Goal: Task Accomplishment & Management: Complete application form

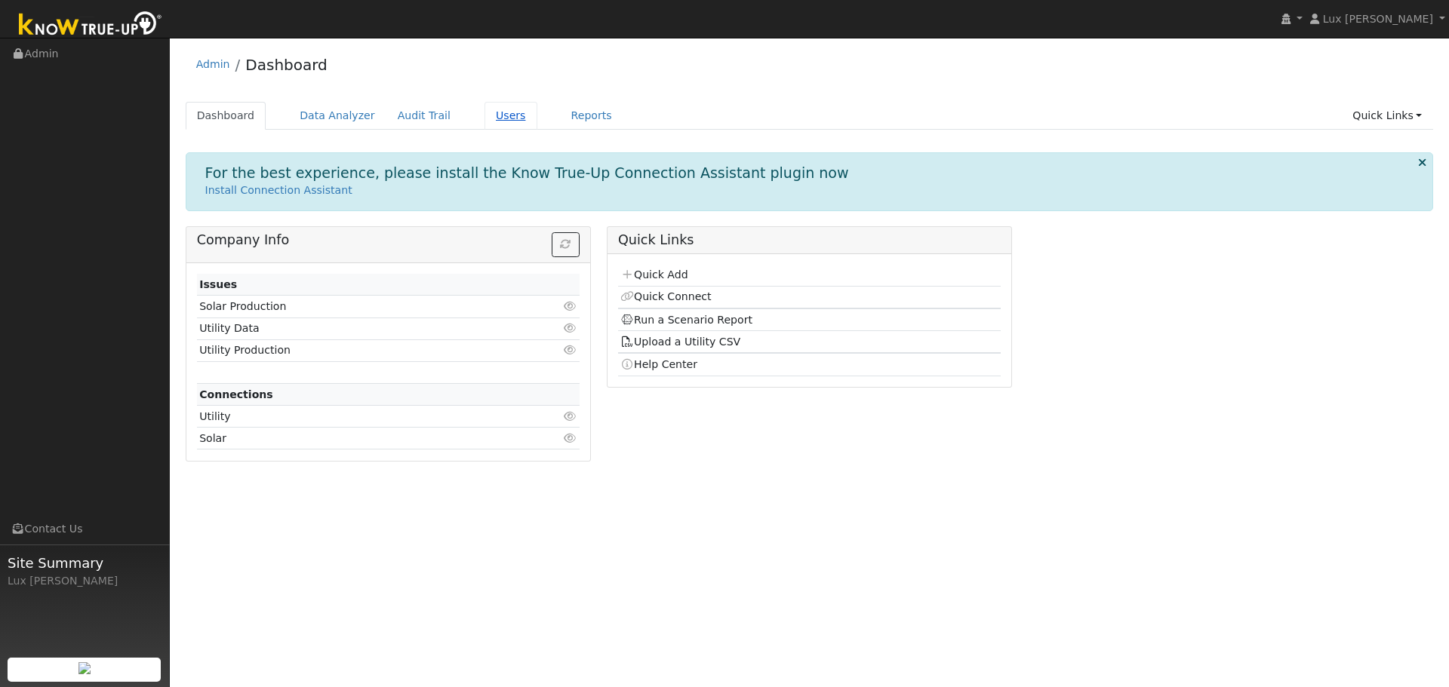
click at [484, 118] on link "Users" at bounding box center [510, 116] width 53 height 28
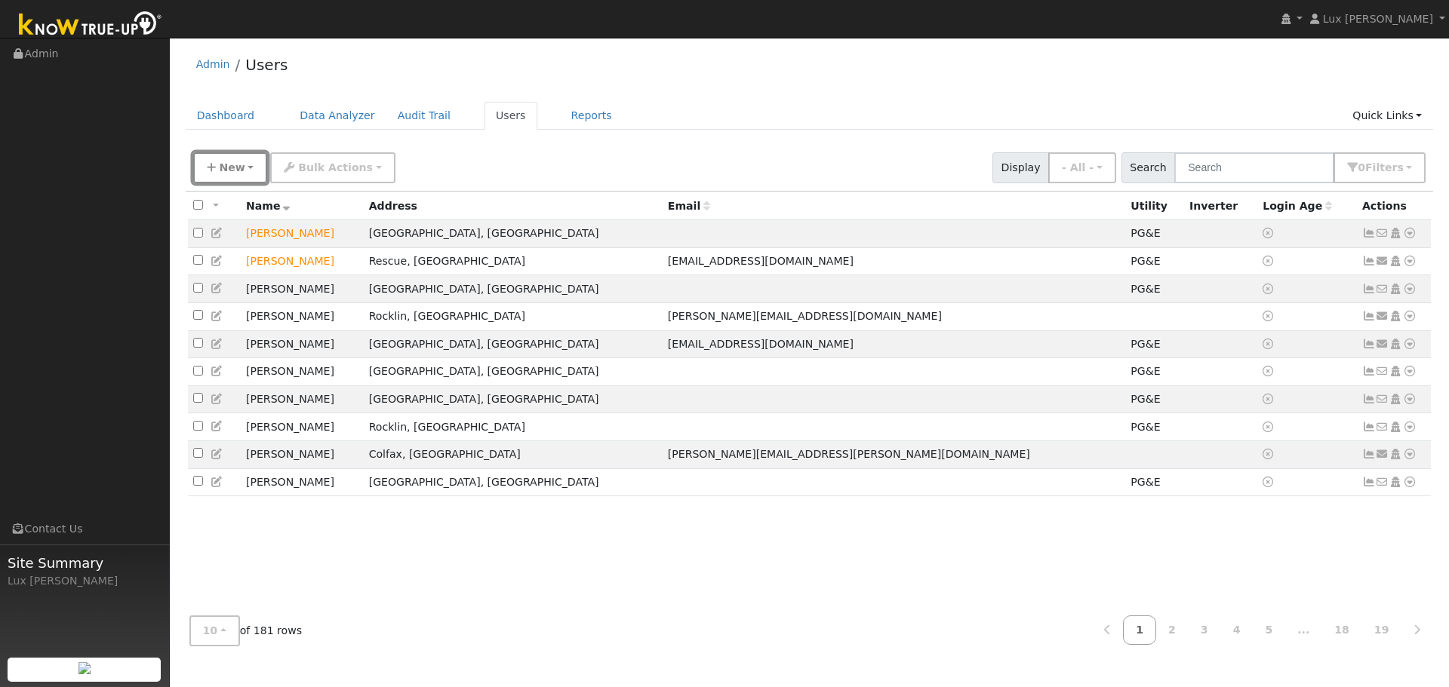
click at [235, 168] on span "New" at bounding box center [232, 167] width 26 height 12
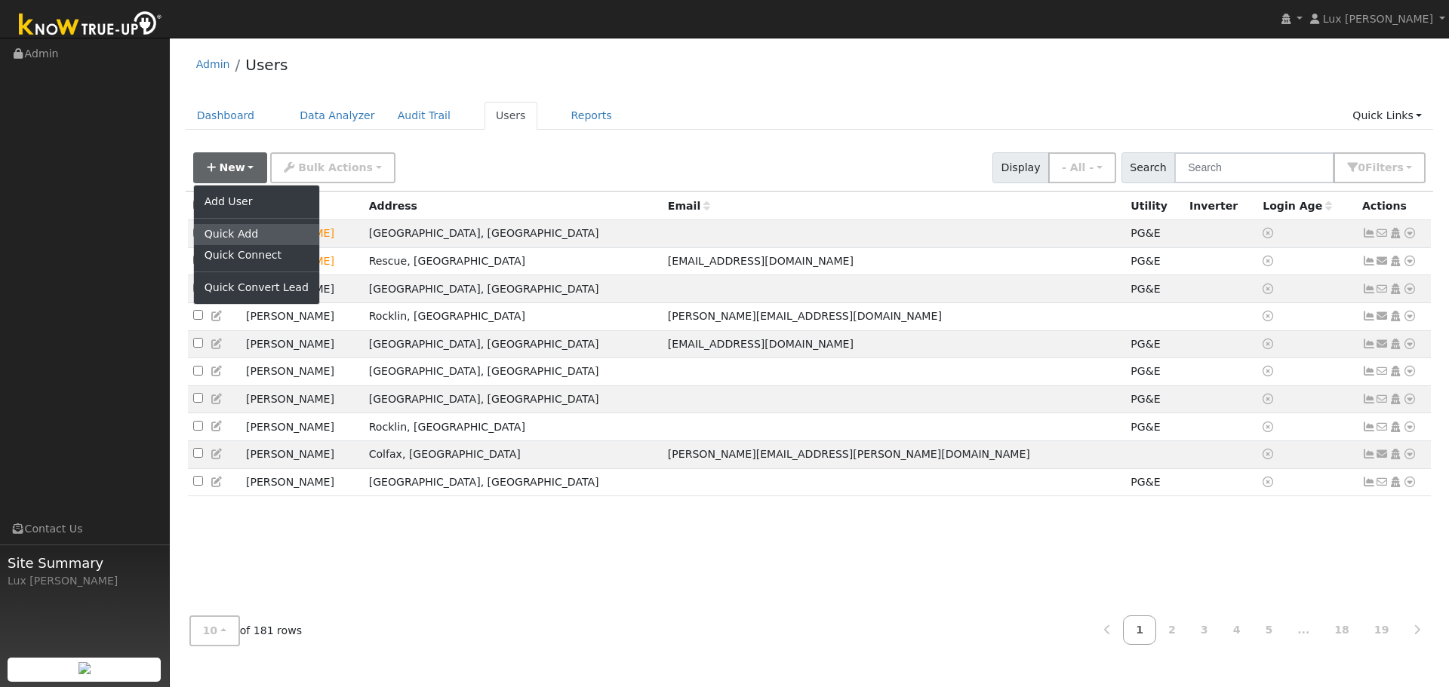
click at [257, 235] on link "Quick Add" at bounding box center [256, 234] width 125 height 21
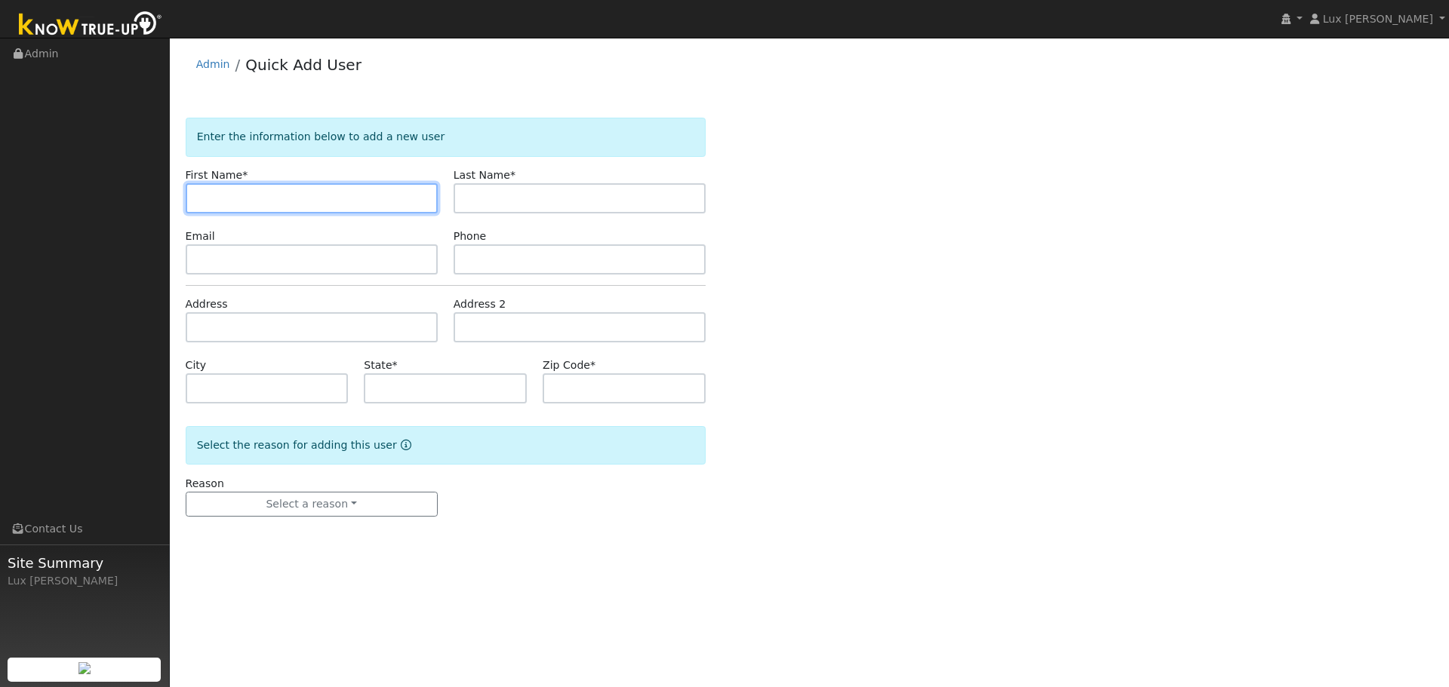
click at [246, 196] on input "text" at bounding box center [312, 198] width 252 height 30
paste input "Desmond Feher Castagna"
drag, startPoint x: 318, startPoint y: 201, endPoint x: 249, endPoint y: 217, distance: 70.5
click at [248, 218] on form "Enter the information below to add a new user First Name * Desmond Feher Castag…" at bounding box center [446, 332] width 520 height 429
type input "Desmond"
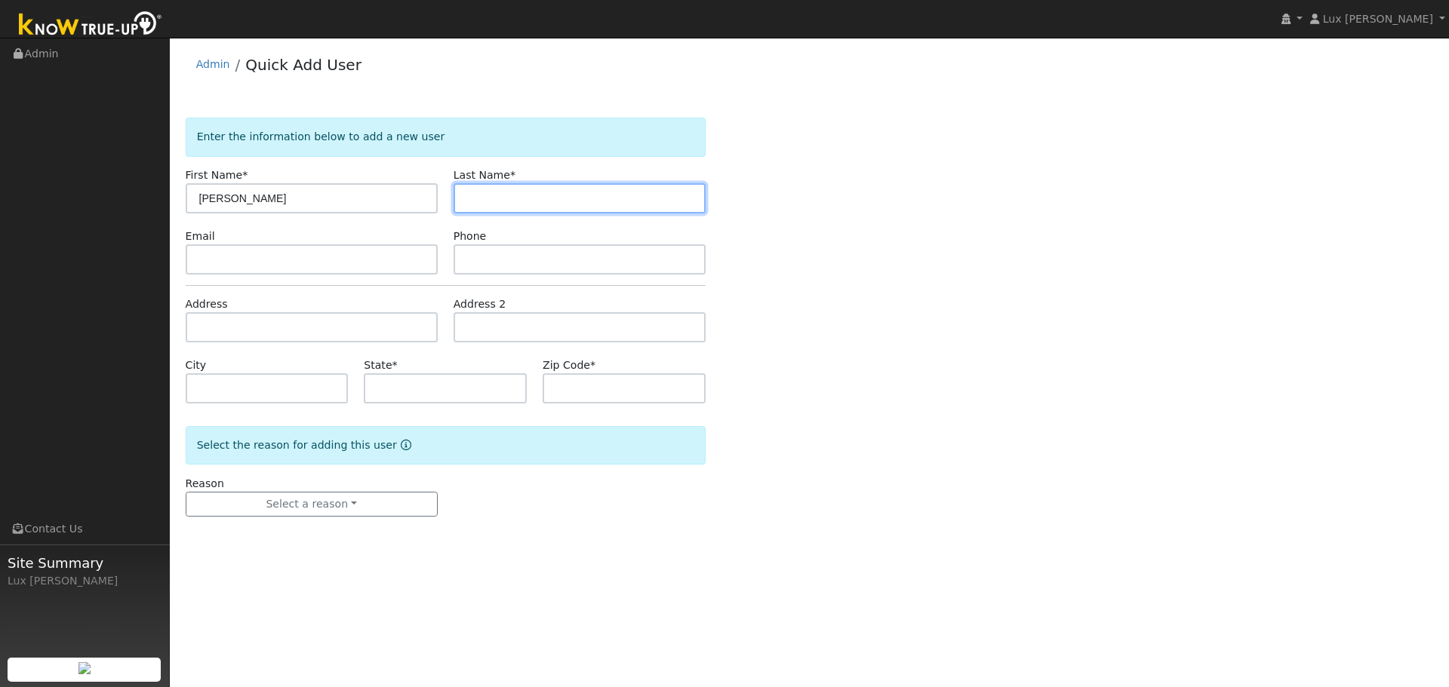
click at [533, 190] on input "text" at bounding box center [579, 198] width 252 height 30
paste input "Feher Castagna"
type input "Feher Castagna"
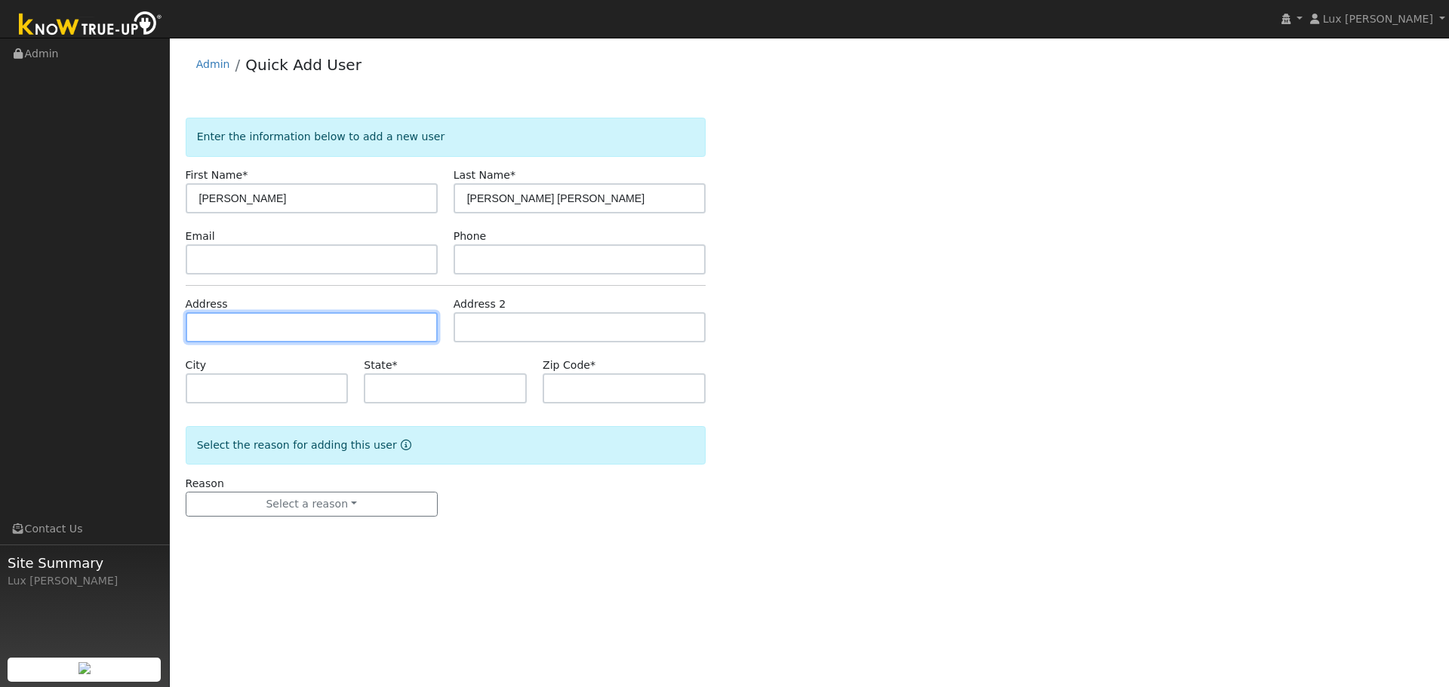
click at [276, 322] on input "text" at bounding box center [312, 327] width 252 height 30
paste input "24401 Shake Ridge Road Volcano, CA 95689 USA"
type input "[STREET_ADDRESS]"
type input "Volcano"
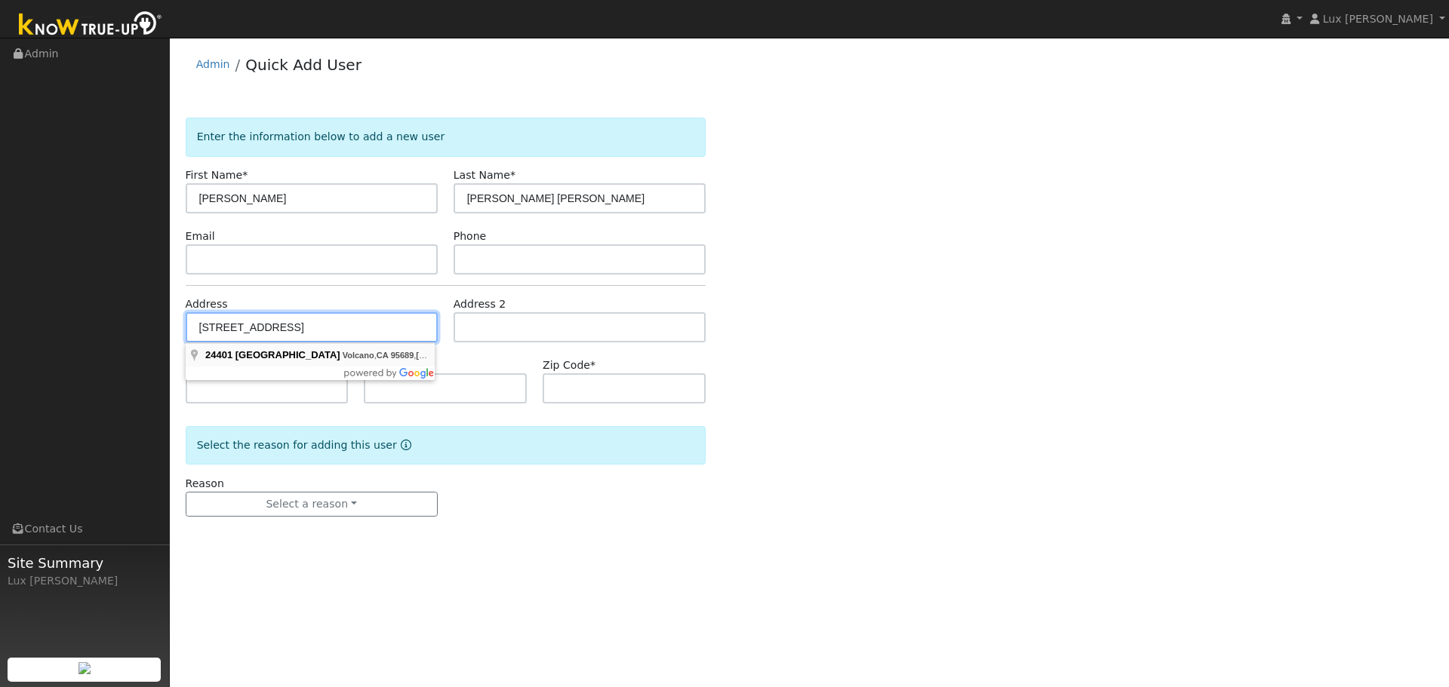
type input "CA"
type input "95689"
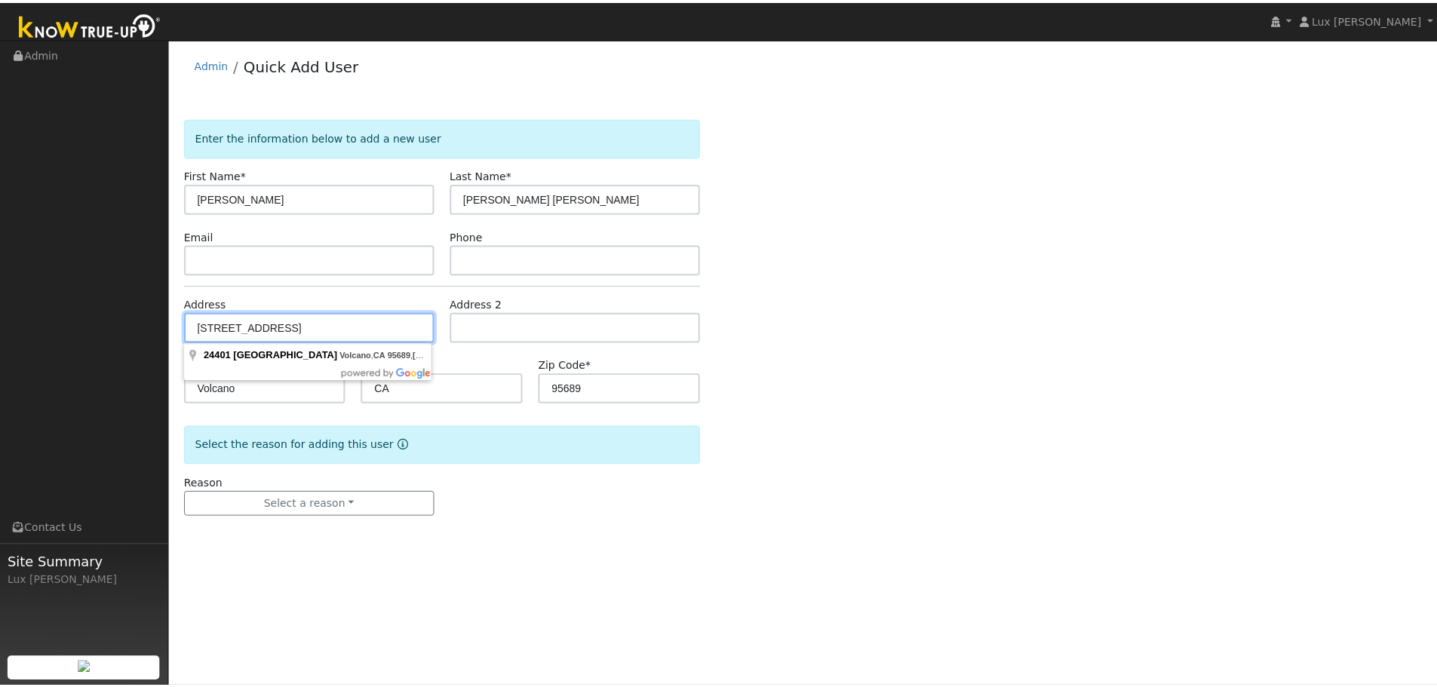
scroll to position [0, 0]
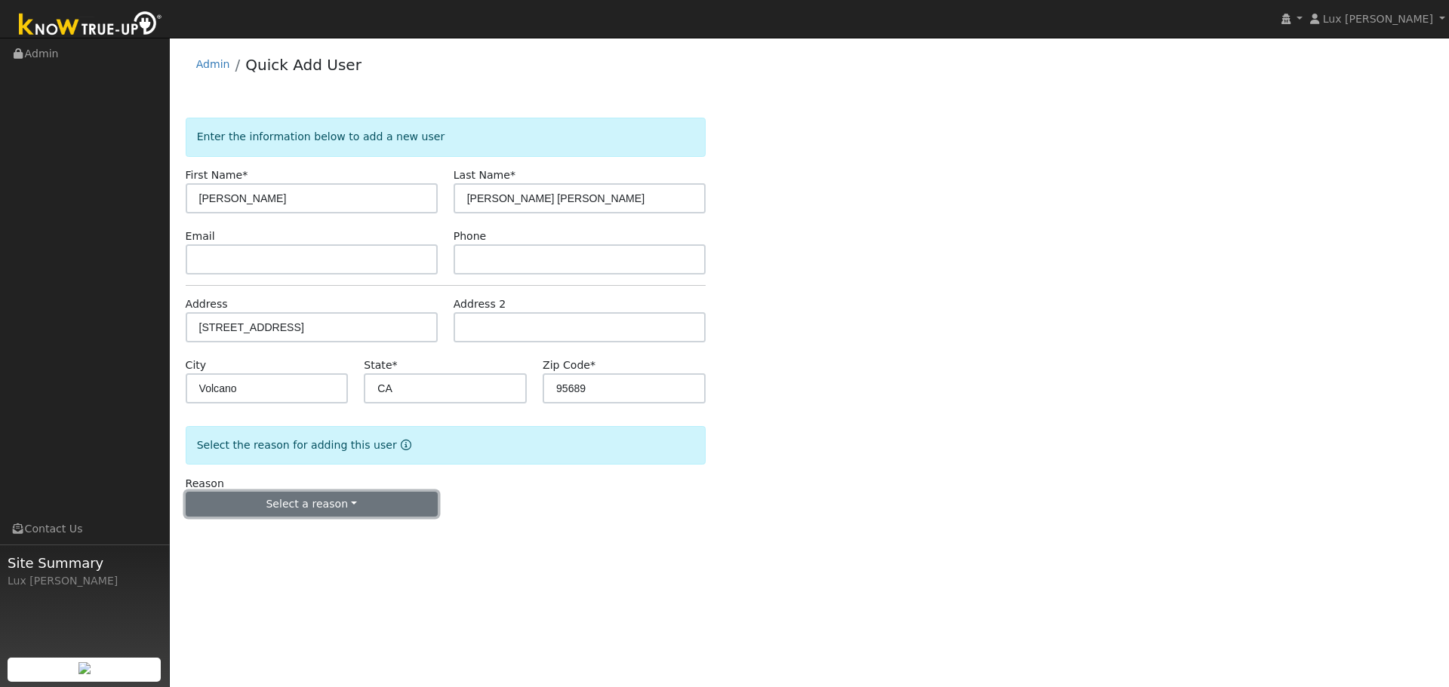
click at [380, 514] on button "Select a reason" at bounding box center [312, 505] width 252 height 26
click at [287, 556] on link "New customer adding solar" at bounding box center [269, 556] width 167 height 21
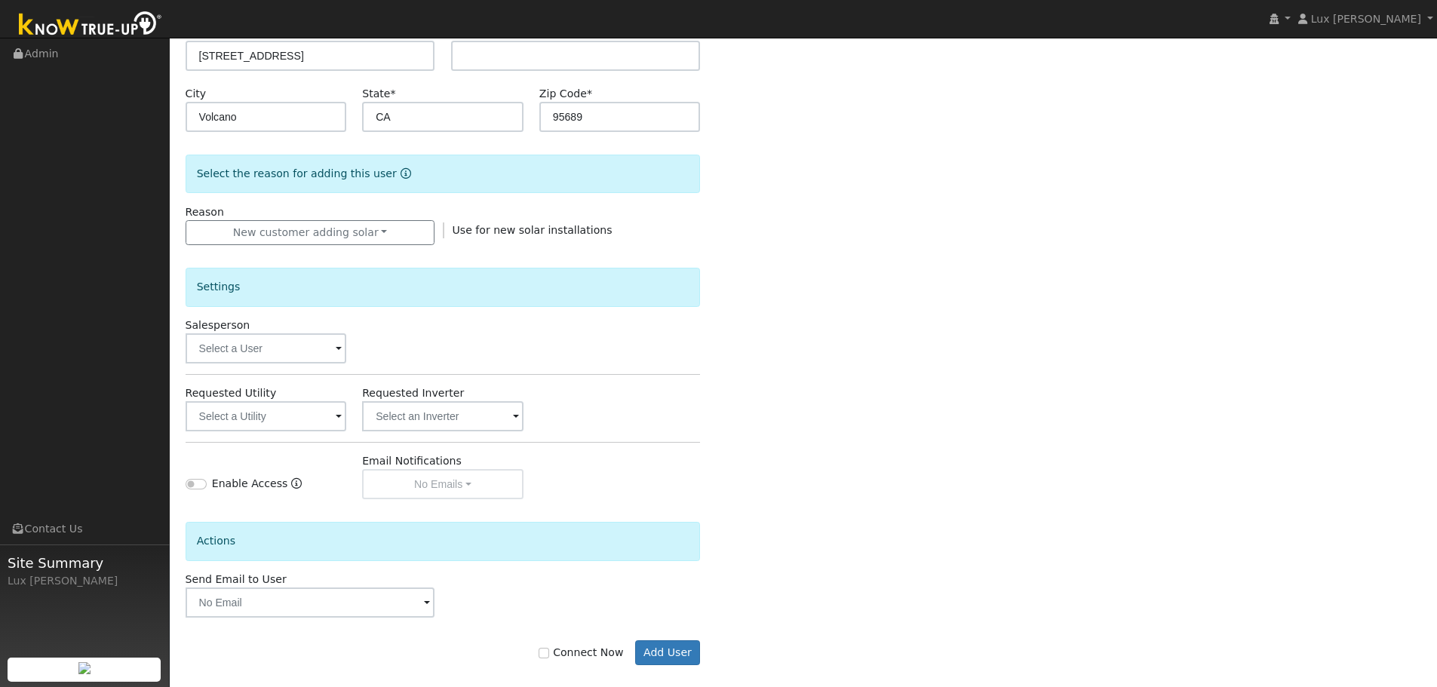
scroll to position [287, 0]
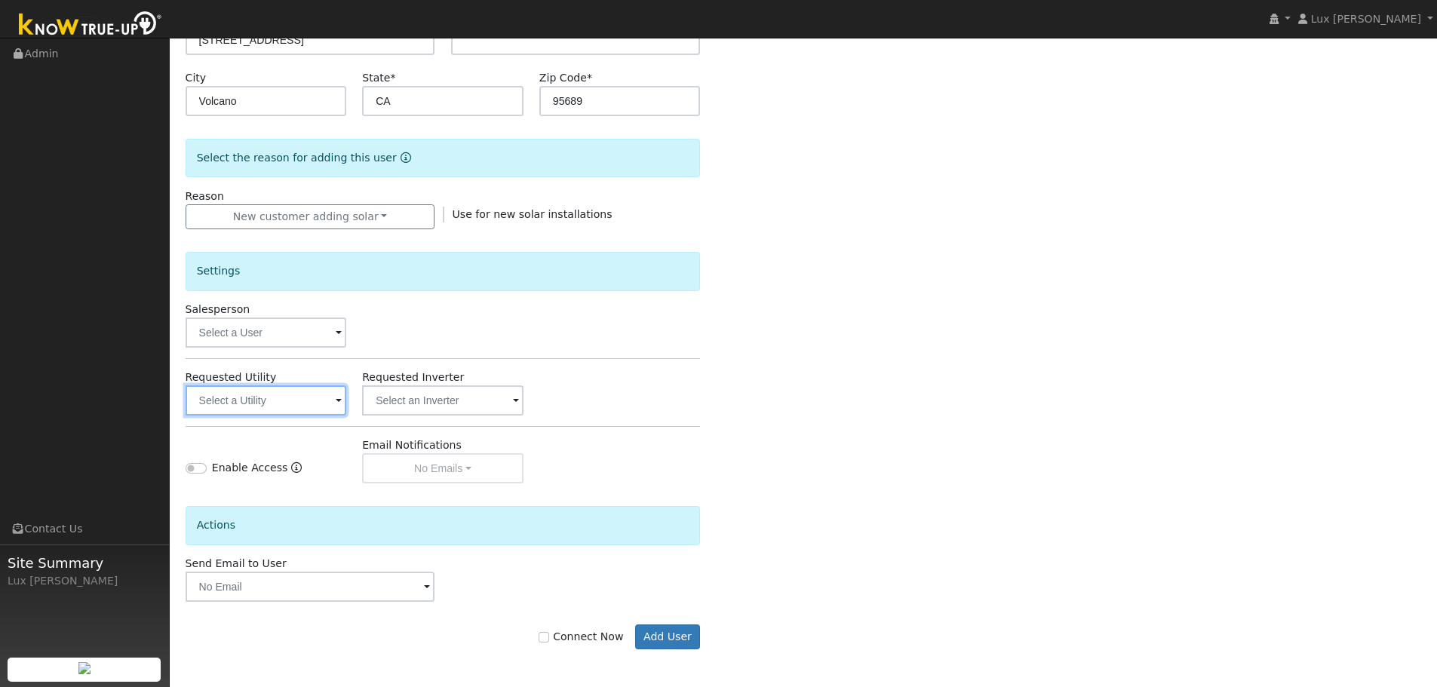
click at [248, 404] on input "text" at bounding box center [266, 401] width 161 height 30
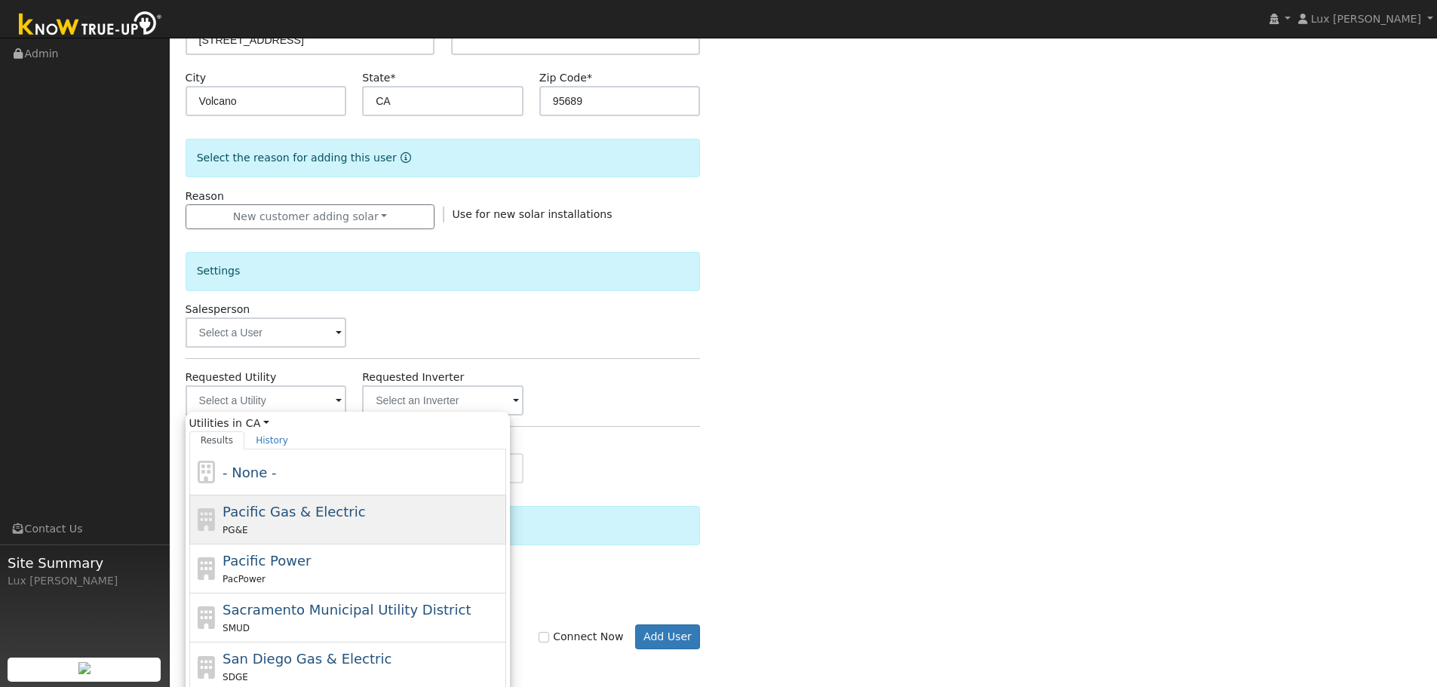
click at [300, 530] on div "PG&E" at bounding box center [363, 530] width 280 height 16
type input "Pacific Gas & Electric"
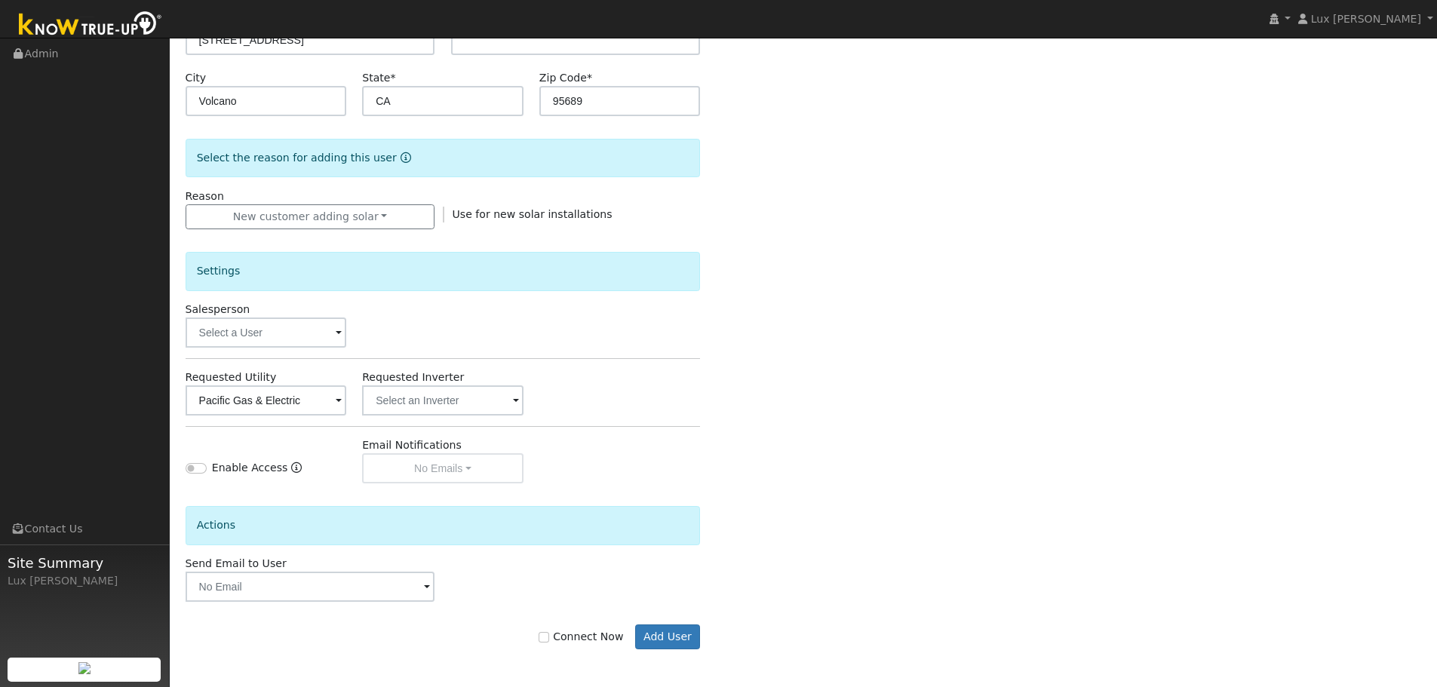
click at [563, 633] on label "Connect Now" at bounding box center [581, 637] width 85 height 16
click at [549, 633] on input "Connect Now" at bounding box center [544, 637] width 11 height 11
checkbox input "true"
click at [677, 647] on button "Add User" at bounding box center [668, 638] width 66 height 26
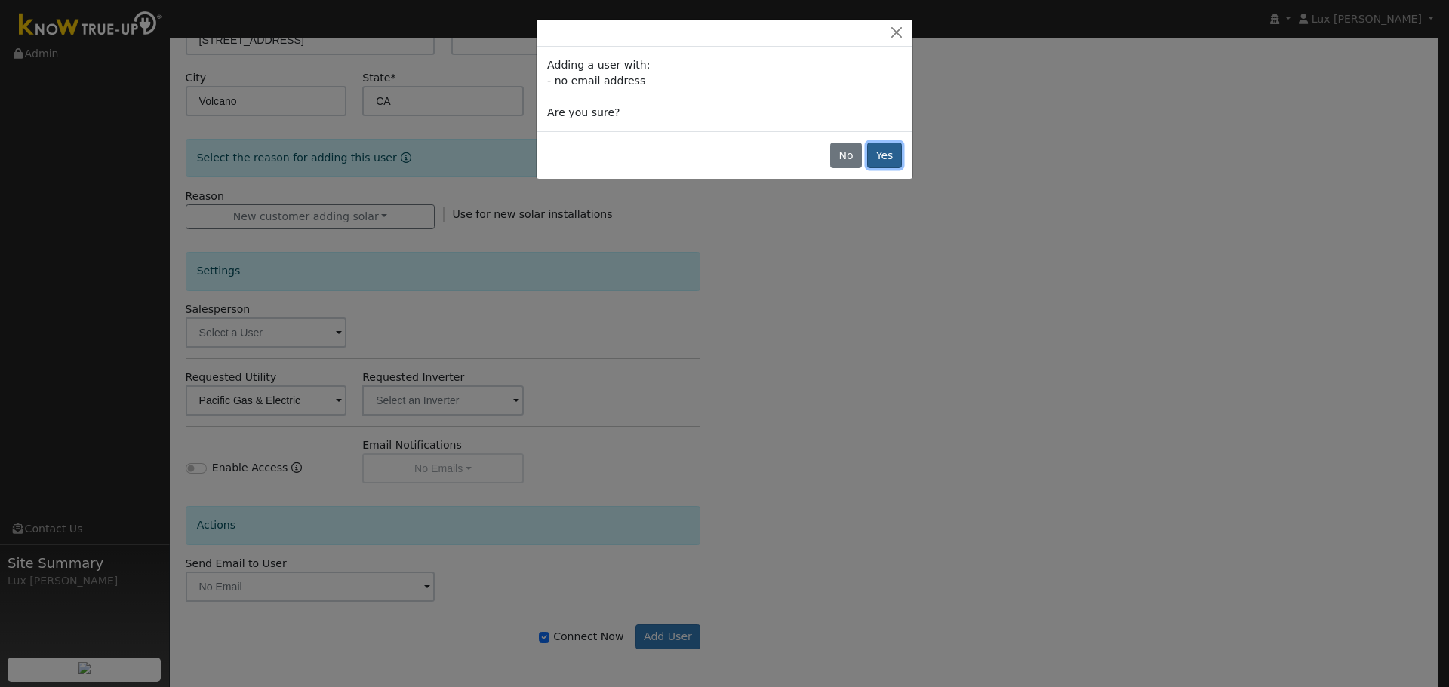
click at [880, 156] on button "Yes" at bounding box center [884, 156] width 35 height 26
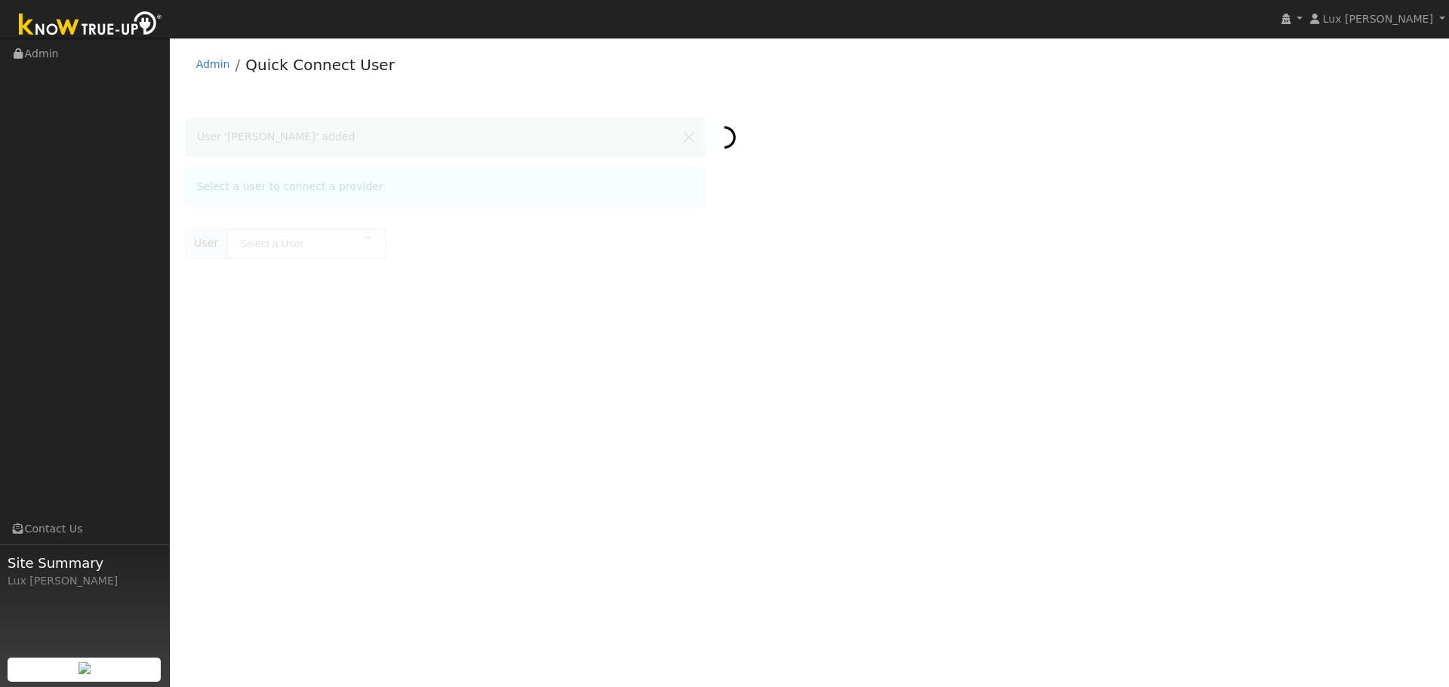
type input "[PERSON_NAME]"
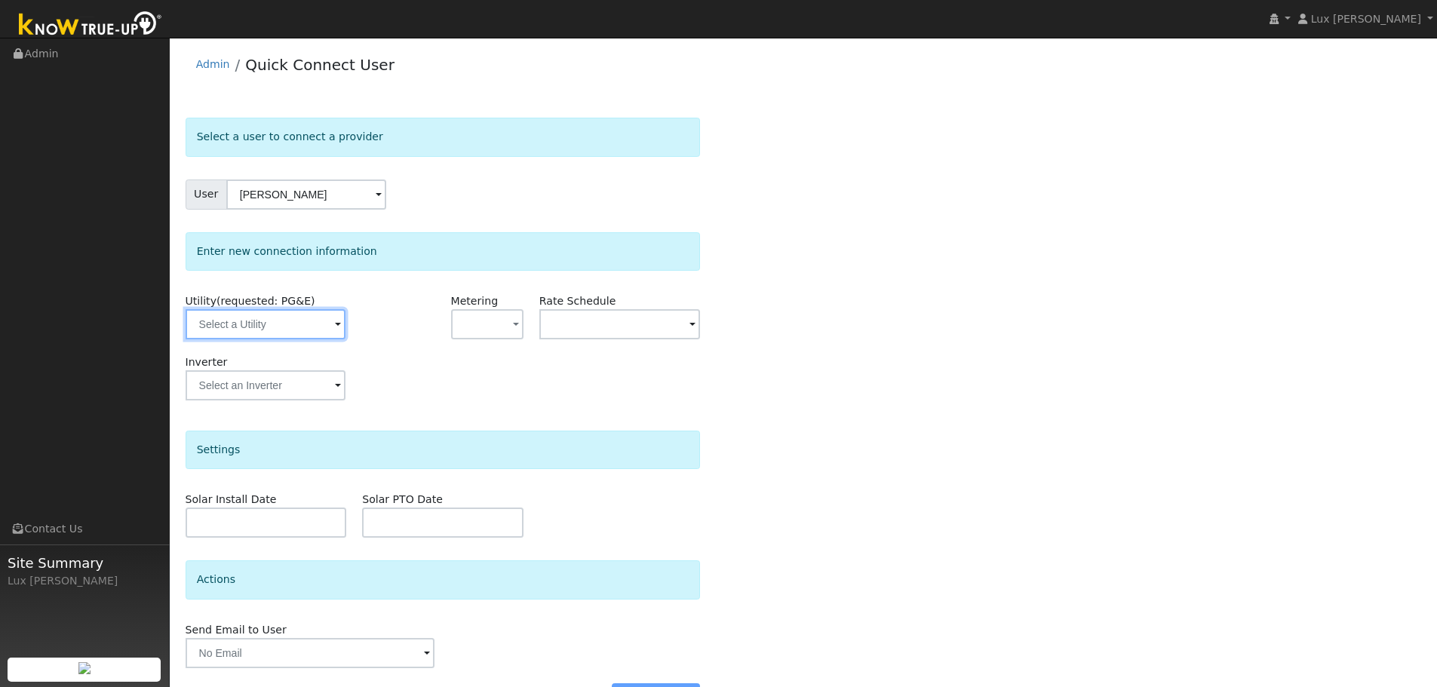
click at [287, 334] on input "text" at bounding box center [266, 324] width 160 height 30
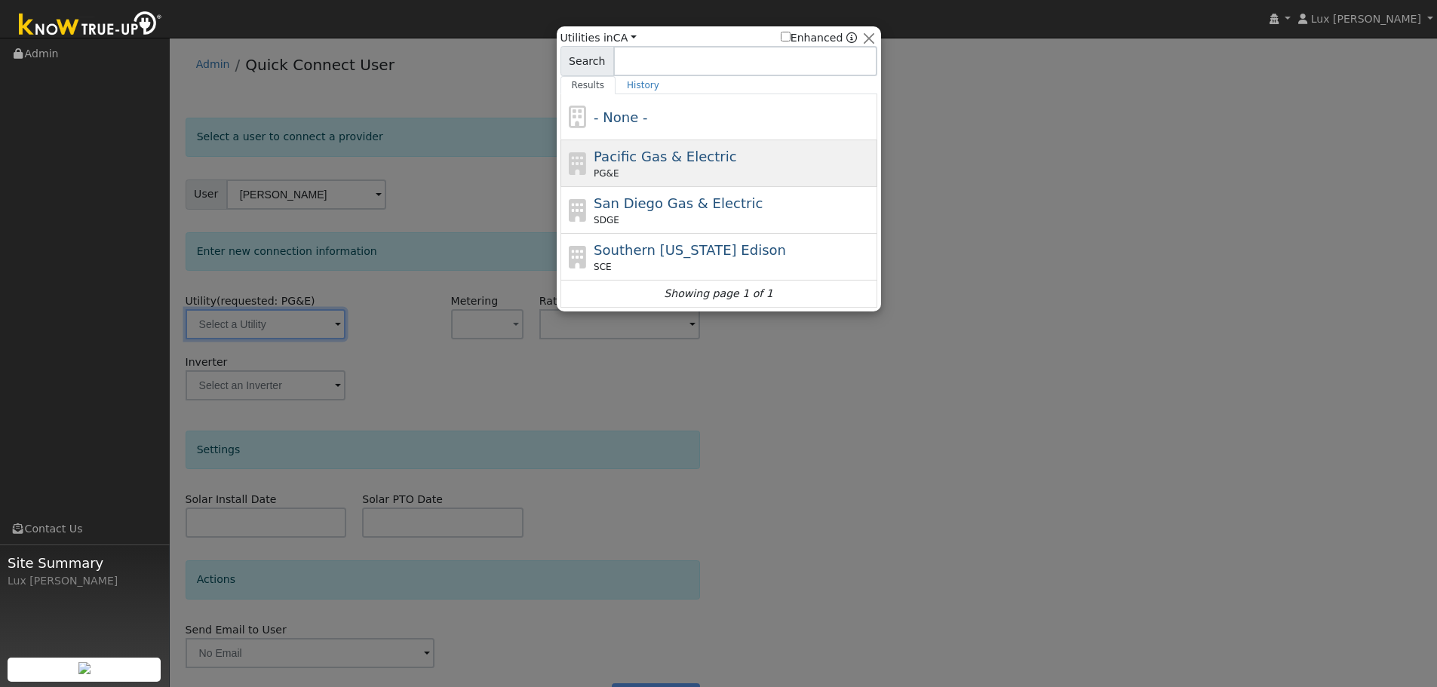
click at [708, 171] on div "PG&E" at bounding box center [734, 174] width 280 height 14
type input "PG&E"
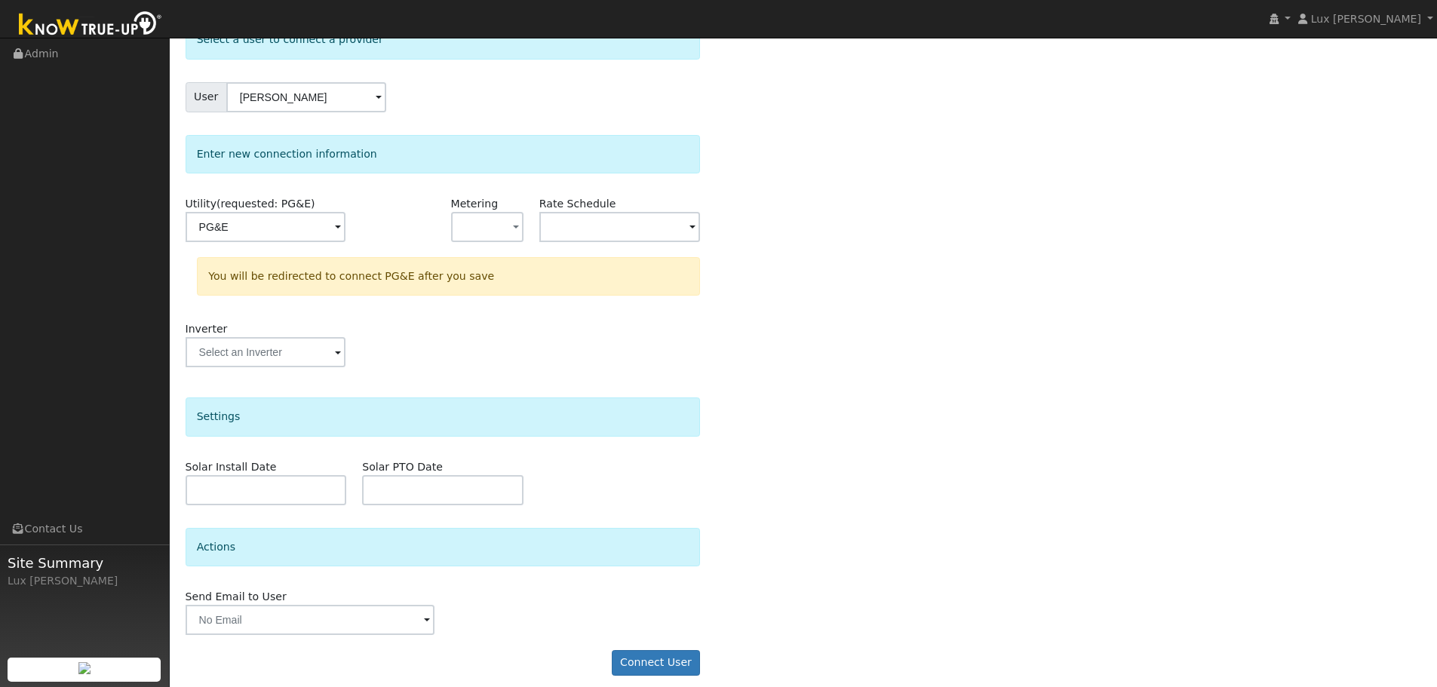
scroll to position [109, 0]
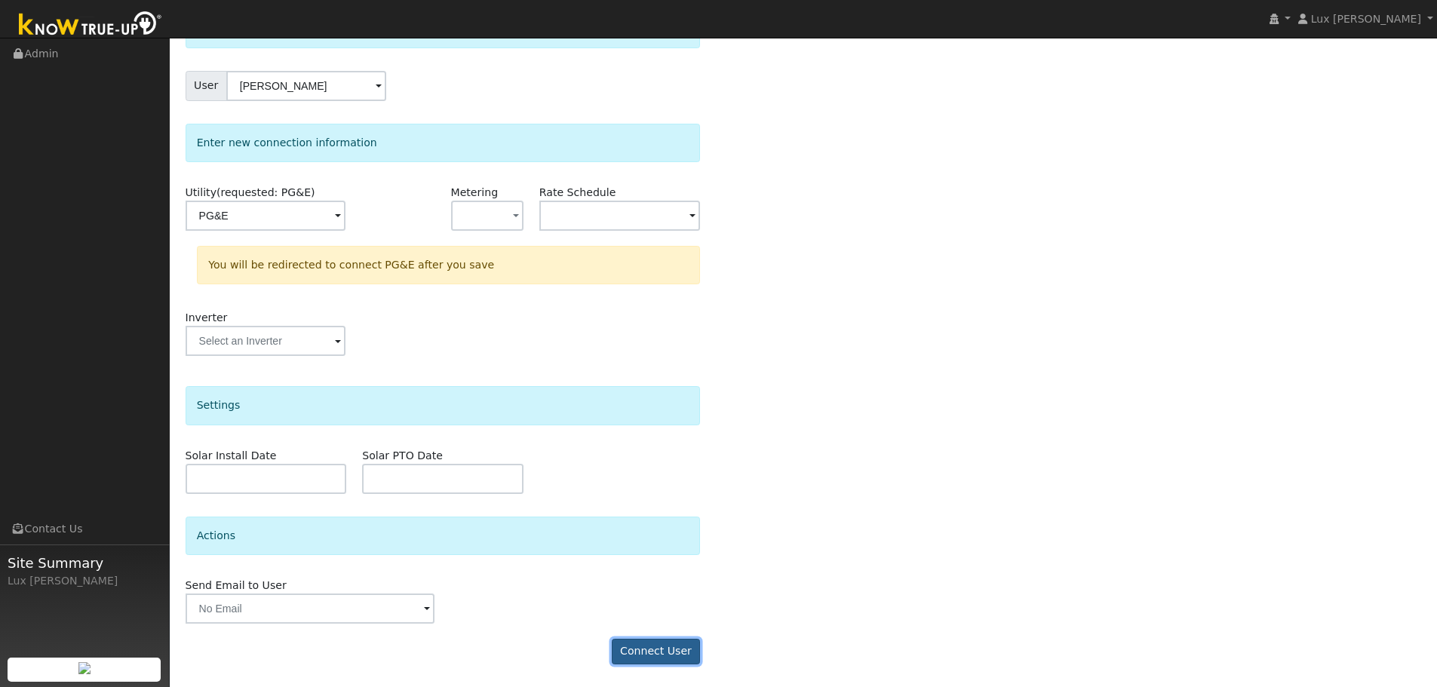
click at [660, 644] on button "Connect User" at bounding box center [656, 652] width 89 height 26
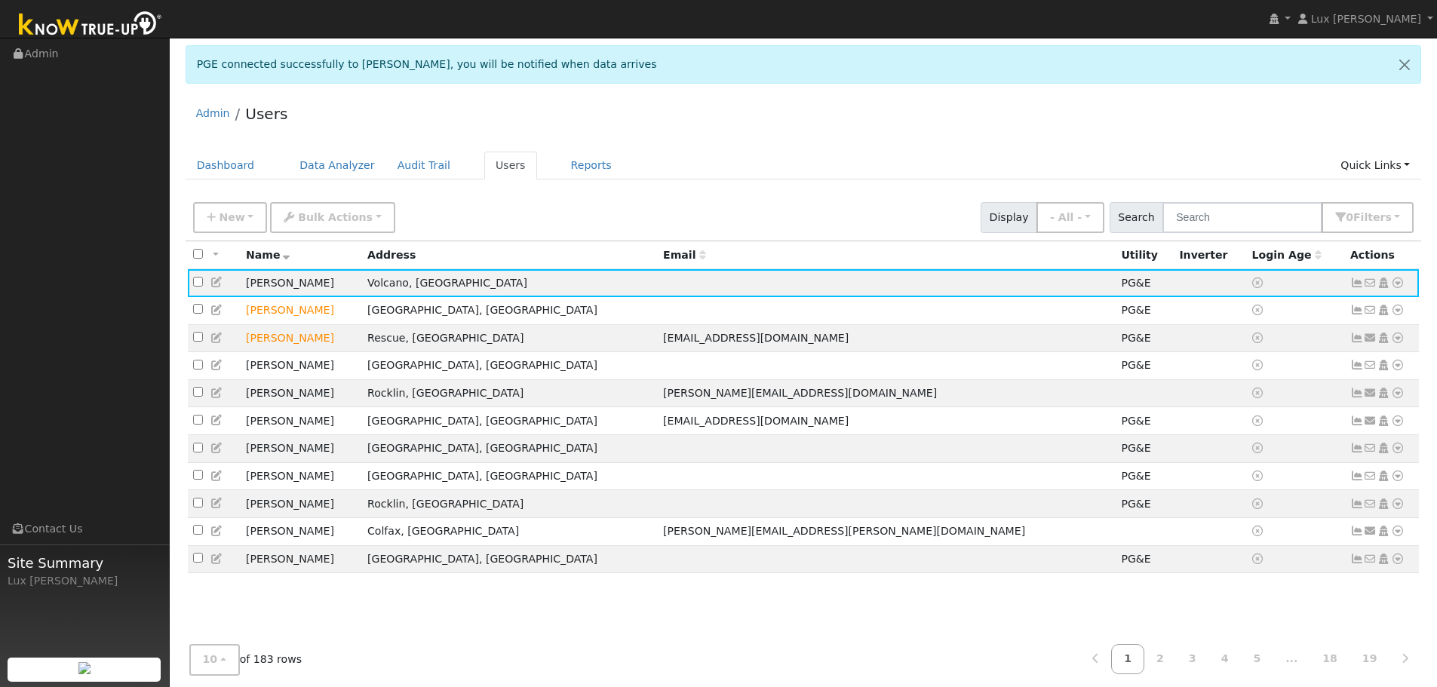
click at [535, 650] on div "10 10 25 50 100 of 183 rows 1 2 3 4 5 ... 18 19" at bounding box center [804, 661] width 1237 height 54
click at [1404, 284] on icon at bounding box center [1398, 283] width 14 height 11
click at [0, 0] on link "Scenario" at bounding box center [0, 0] width 0 height 0
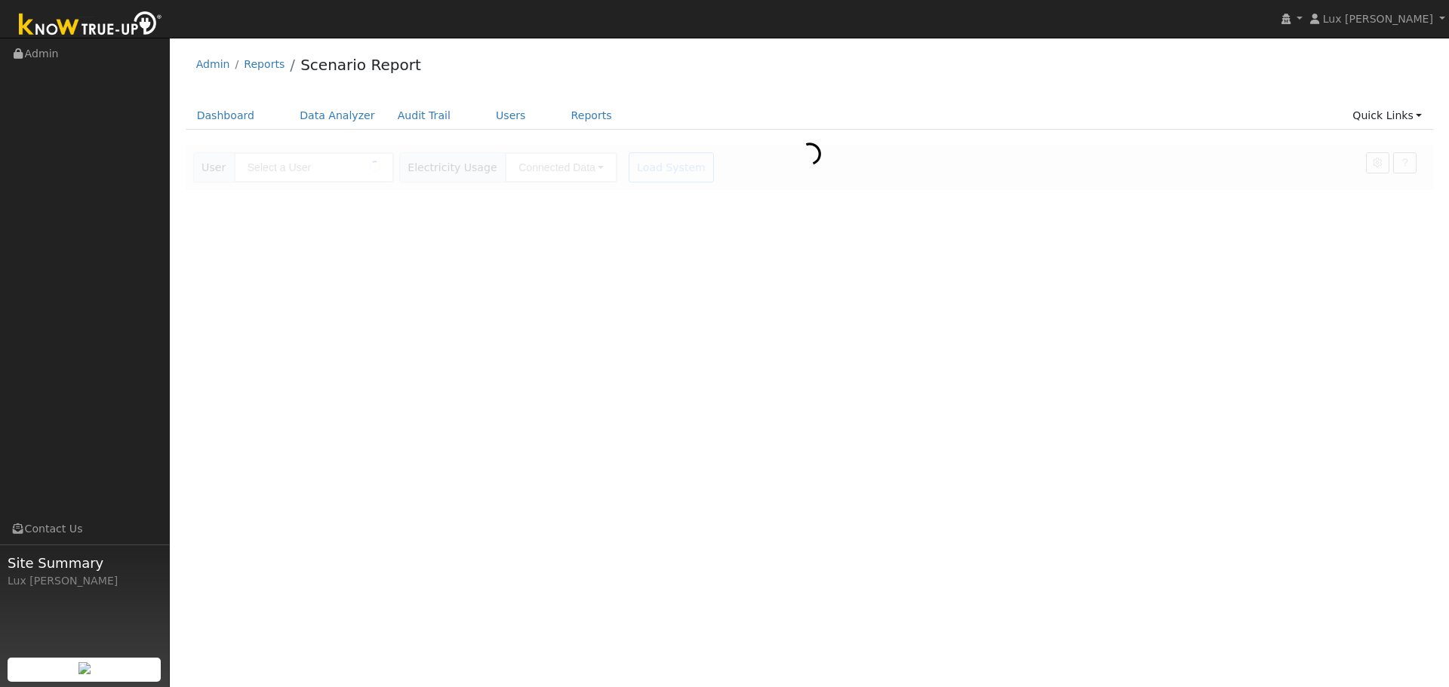
type input "[PERSON_NAME]"
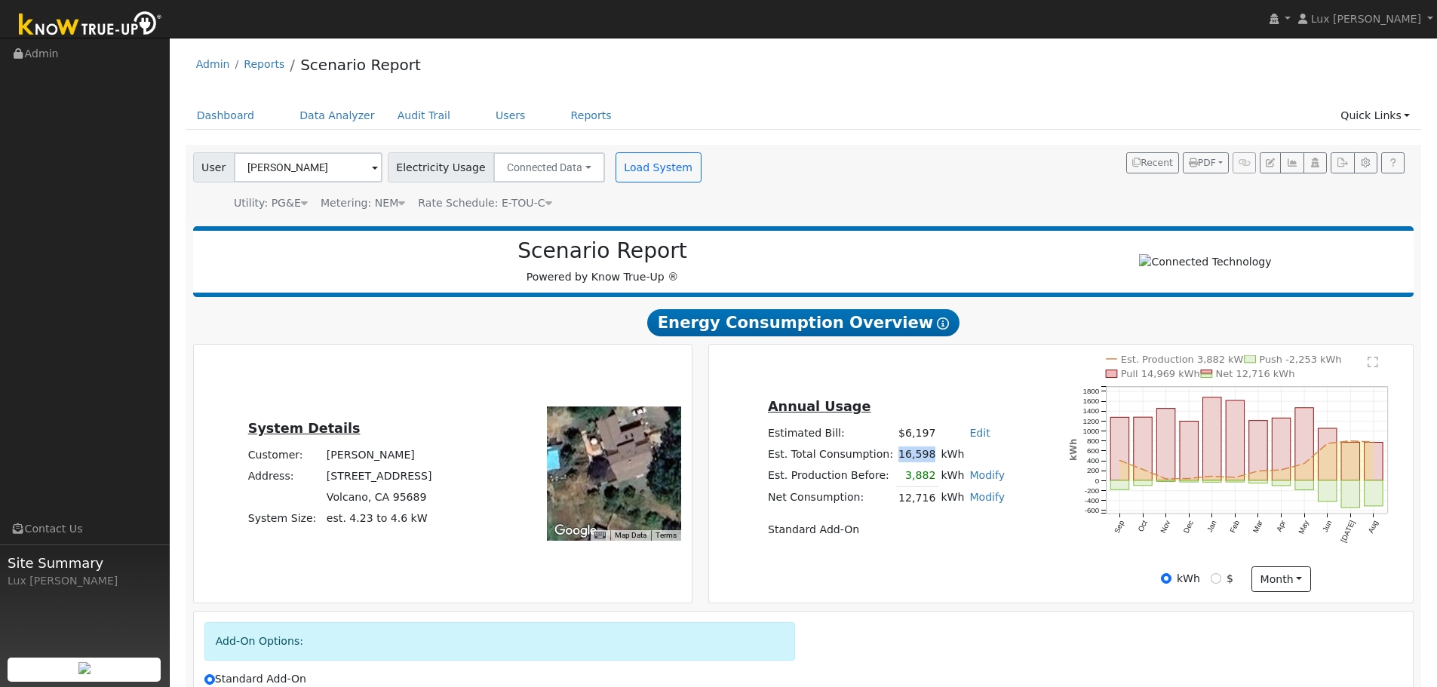
drag, startPoint x: 892, startPoint y: 461, endPoint x: 929, endPoint y: 459, distance: 37.0
click at [929, 459] on tr "Est. Total Consumption: 16,598 kWh" at bounding box center [886, 454] width 242 height 21
copy tr "16,598"
